Goal: Transaction & Acquisition: Download file/media

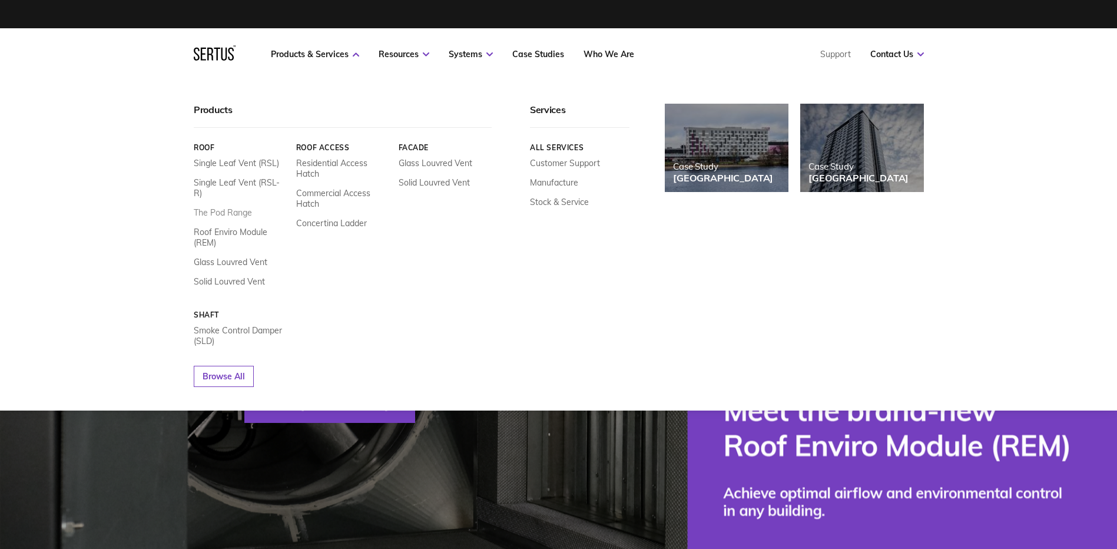
click at [229, 207] on link "The Pod Range" at bounding box center [223, 212] width 58 height 11
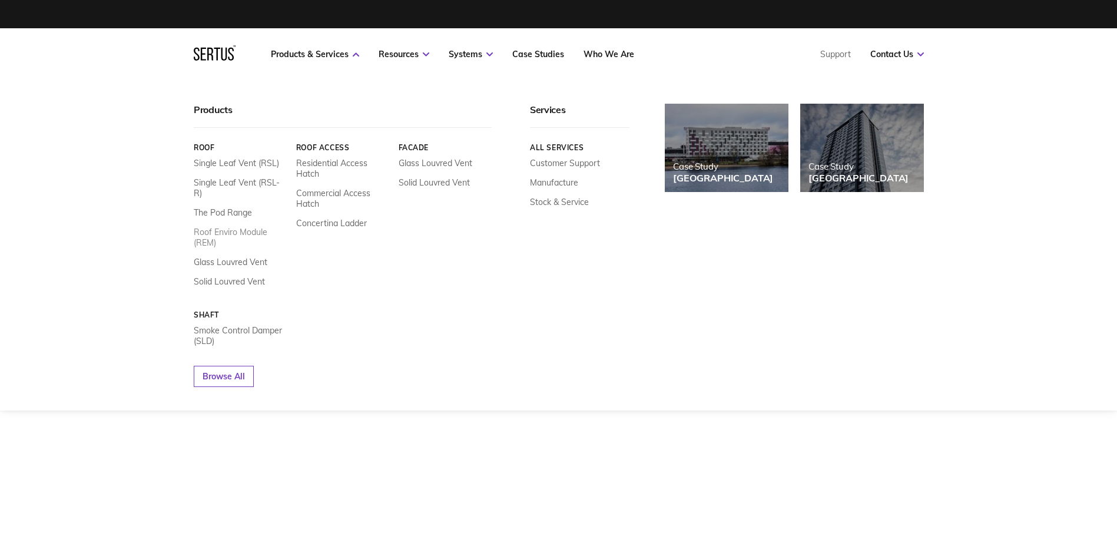
click at [236, 227] on link "Roof Enviro Module (REM)" at bounding box center [241, 237] width 94 height 21
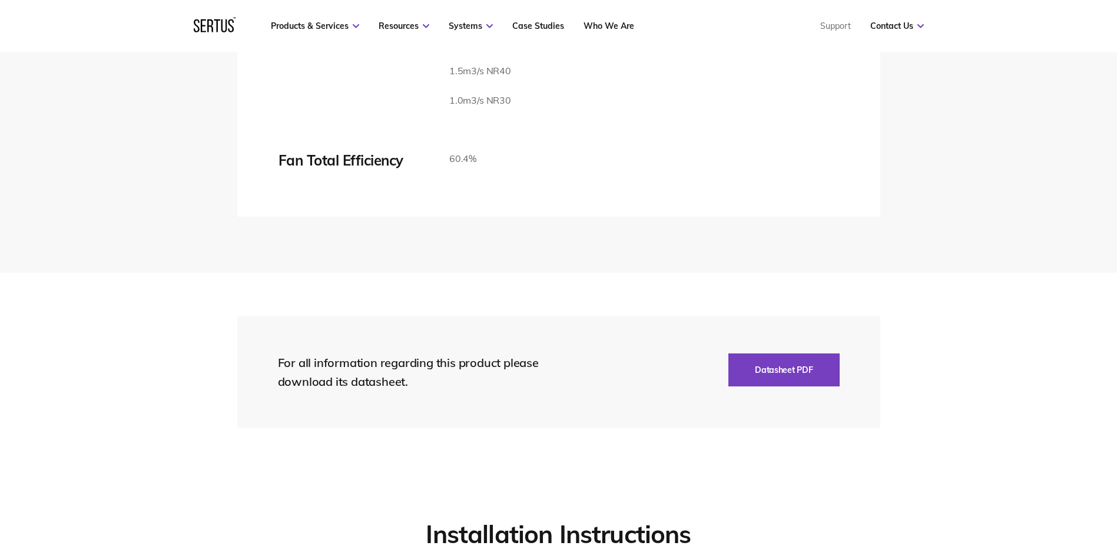
scroll to position [2060, 0]
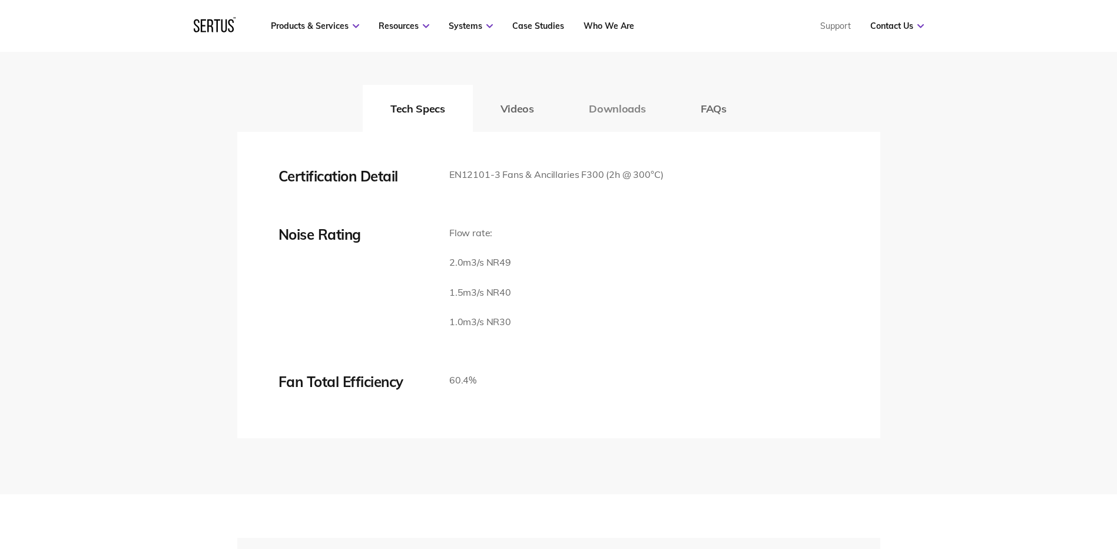
click at [625, 132] on button "Downloads" at bounding box center [617, 108] width 112 height 47
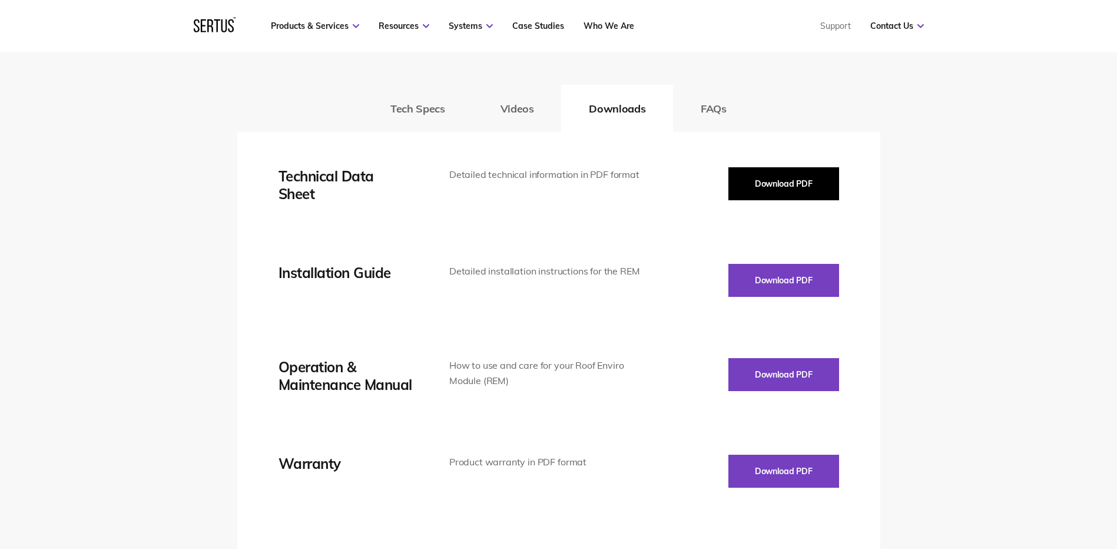
click at [792, 200] on button "Download PDF" at bounding box center [783, 183] width 111 height 33
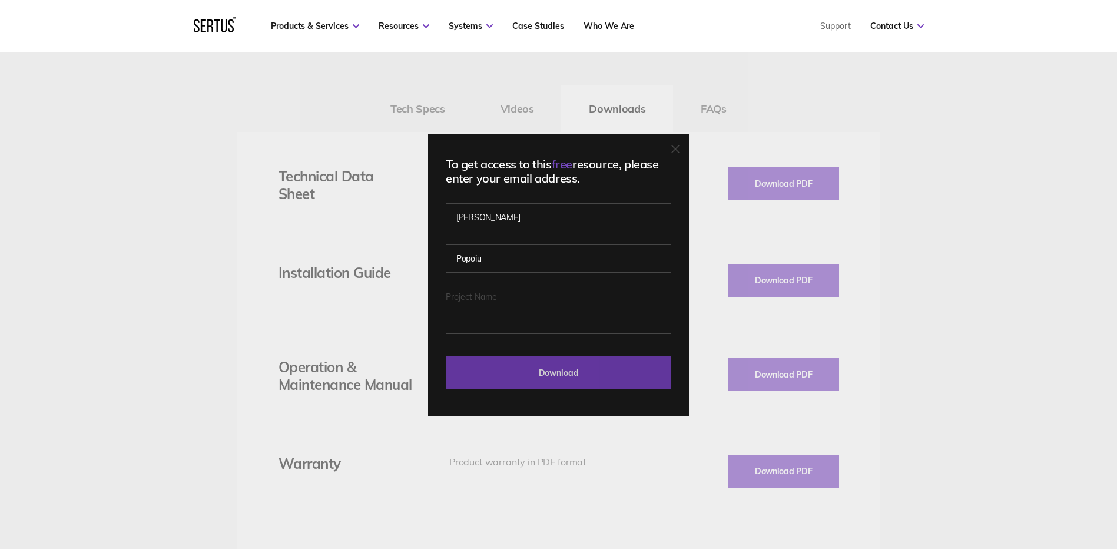
click at [587, 373] on input "Download" at bounding box center [558, 372] width 225 height 33
